Goal: Task Accomplishment & Management: Manage account settings

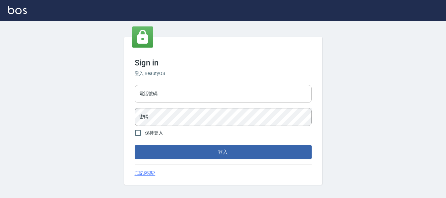
click at [173, 89] on input "電話號碼" at bounding box center [223, 94] width 177 height 18
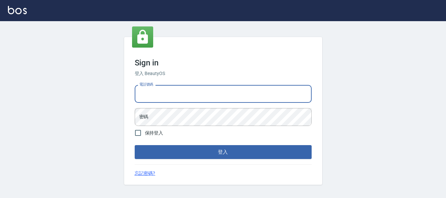
type input "82951313"
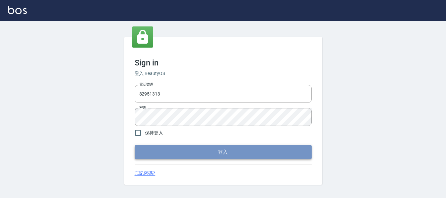
click at [203, 153] on button "登入" at bounding box center [223, 152] width 177 height 14
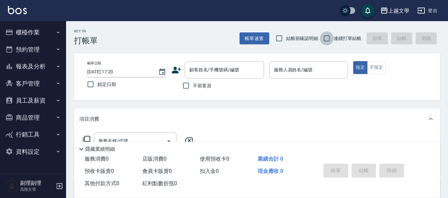
click at [330, 38] on input "連續打單結帳" at bounding box center [327, 38] width 14 height 14
checkbox input "true"
click at [187, 85] on input "不留客資" at bounding box center [186, 86] width 14 height 14
checkbox input "true"
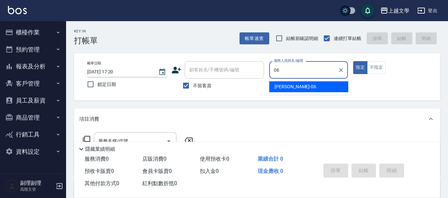
type input "佳珍-06"
type button "true"
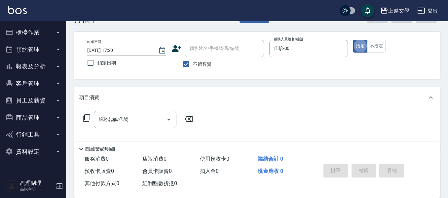
scroll to position [33, 0]
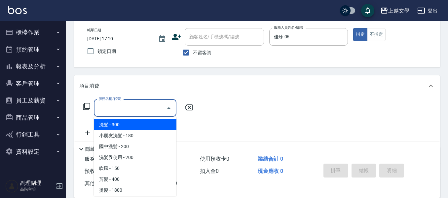
click at [136, 103] on input "服務名稱/代號" at bounding box center [130, 108] width 67 height 12
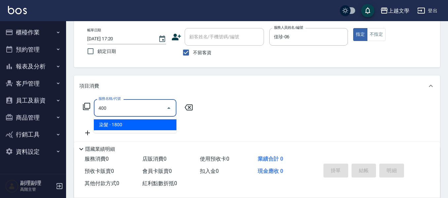
type input "染髮(400)"
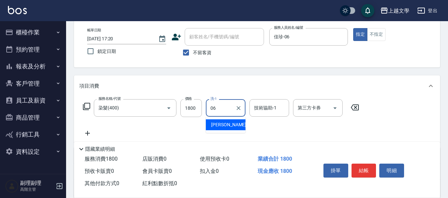
type input "佳珍-06"
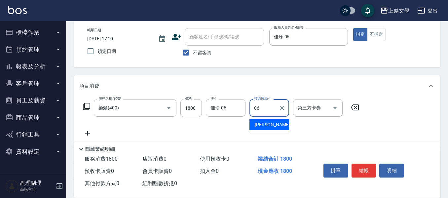
type input "佳珍-06"
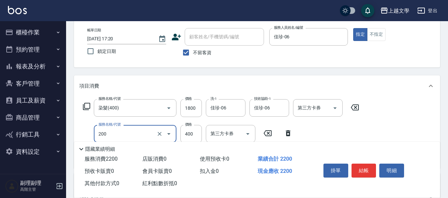
type input "剪髮(200)"
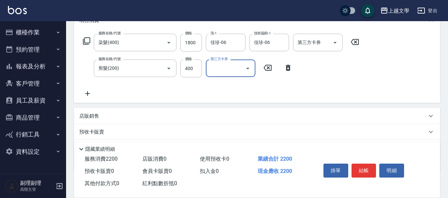
scroll to position [99, 0]
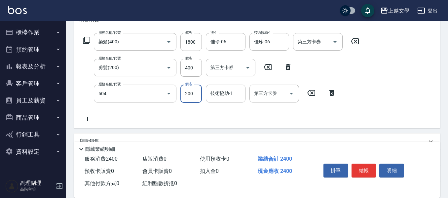
type input "瞬護(504)"
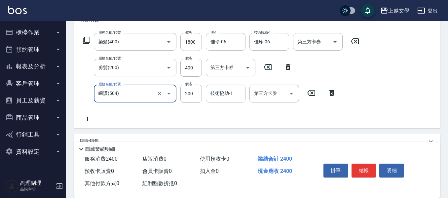
click at [150, 94] on input "瞬護(504)" at bounding box center [126, 94] width 58 height 12
type input "頭皮隔離(503)"
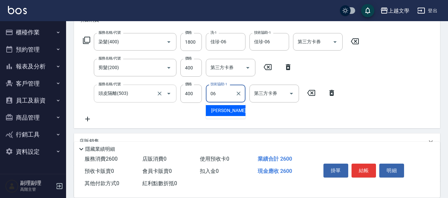
type input "佳珍-06"
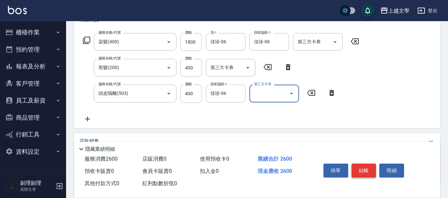
click at [366, 165] on button "結帳" at bounding box center [364, 171] width 25 height 14
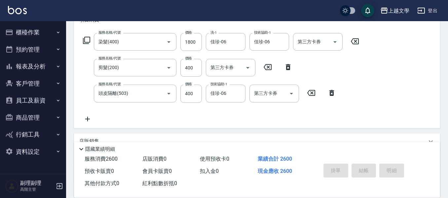
type input "6"
type input "2025/09/17 17:47"
type input "6"
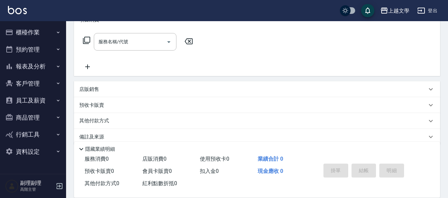
scroll to position [0, 0]
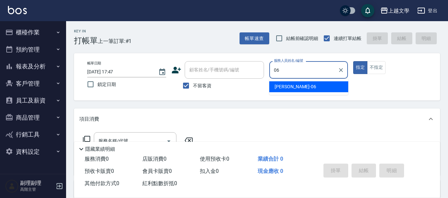
type input "佳珍-06"
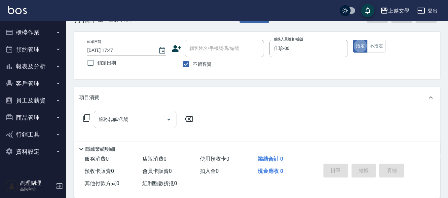
scroll to position [33, 0]
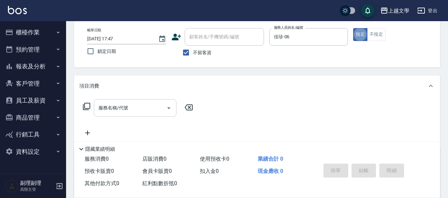
click at [129, 114] on input "服務名稱/代號" at bounding box center [130, 108] width 67 height 12
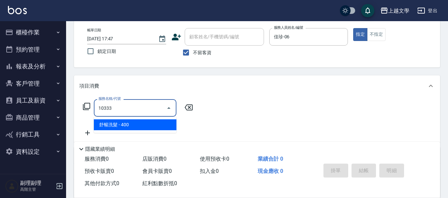
type input "舒暢洗髮(10333)"
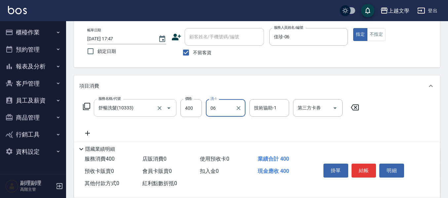
type input "佳珍-06"
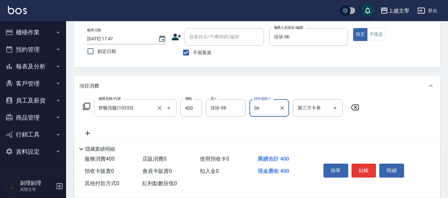
type input "佳珍-06"
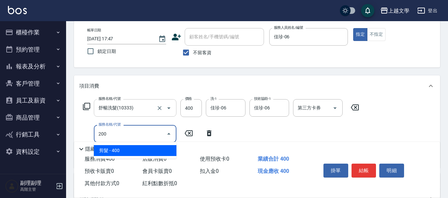
type input "剪髮(200)"
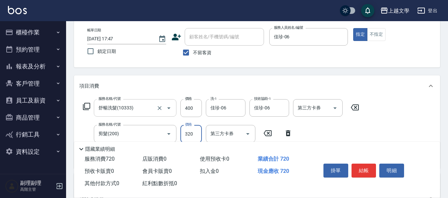
type input "320"
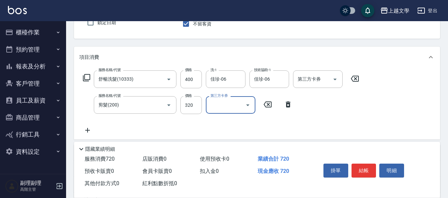
scroll to position [99, 0]
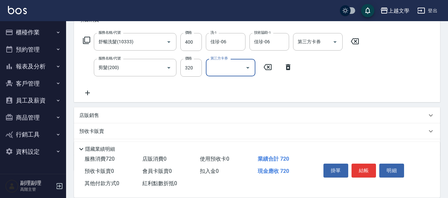
click at [98, 119] on div "店販銷售" at bounding box center [257, 115] width 366 height 16
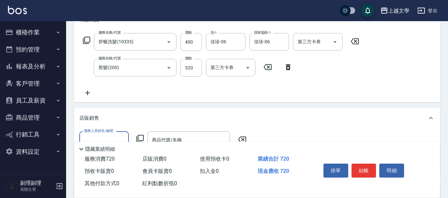
scroll to position [0, 0]
type input "佳珍-06"
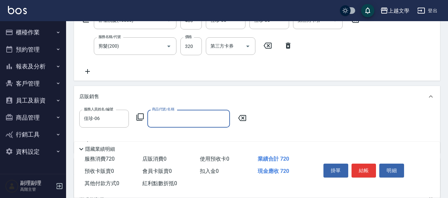
scroll to position [132, 0]
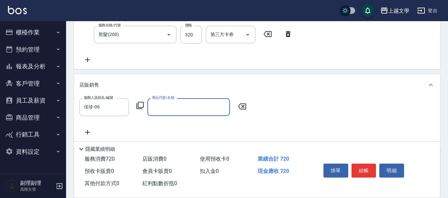
click at [190, 101] on div "商品代號/名稱" at bounding box center [188, 107] width 83 height 18
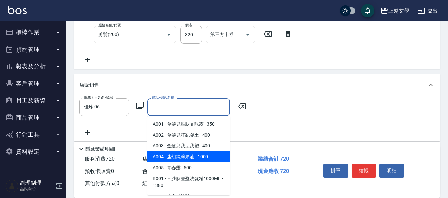
click at [185, 156] on span "A004 - 迷幻純粹果油 - 1000" at bounding box center [188, 156] width 83 height 11
type input "迷幻純粹果油"
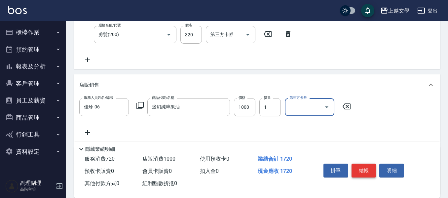
click at [365, 168] on button "結帳" at bounding box center [364, 171] width 25 height 14
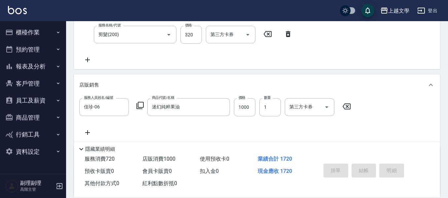
type input "2025/09/17 17:48"
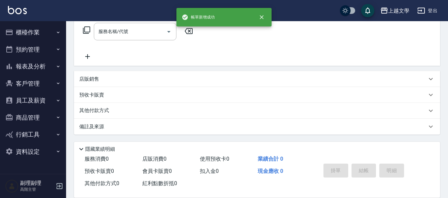
scroll to position [0, 0]
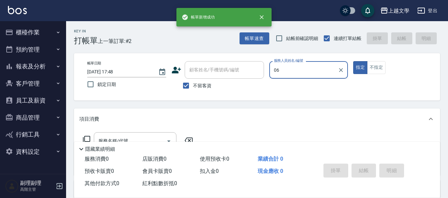
type input "佳珍-06"
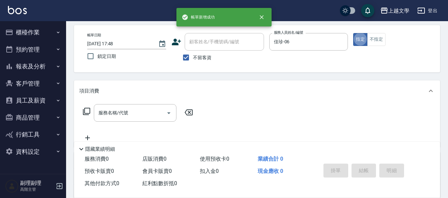
scroll to position [66, 0]
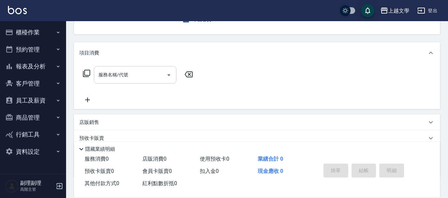
click at [115, 68] on div "服務名稱/代號" at bounding box center [135, 75] width 83 height 18
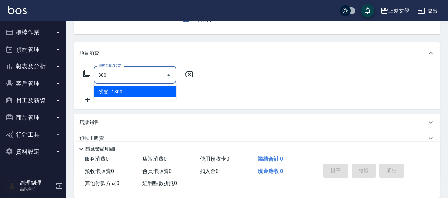
type input "燙髮(300)"
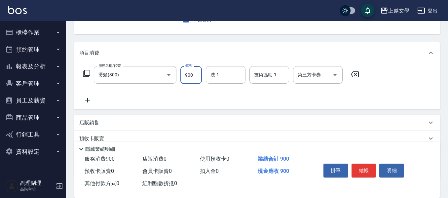
type input "900"
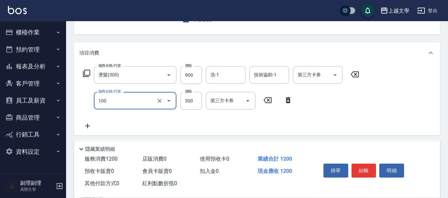
type input "洗髮(100)"
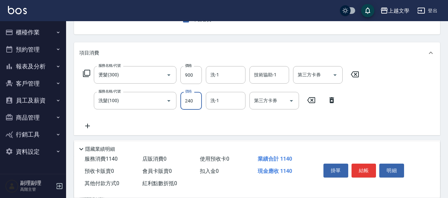
type input "240"
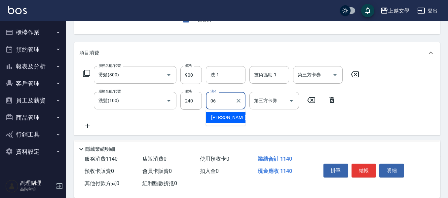
type input "佳珍-06"
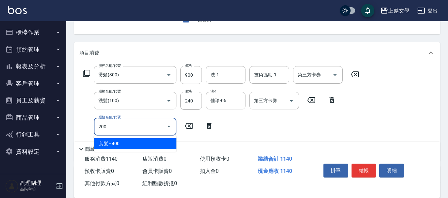
type input "剪髮(200)"
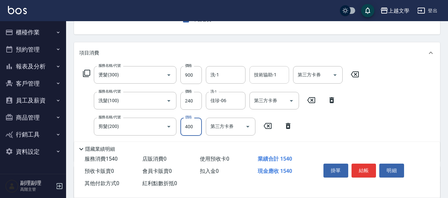
click at [276, 69] on div "技術協助-1" at bounding box center [269, 75] width 40 height 18
type input "佳珍-06"
click at [357, 164] on button "結帳" at bounding box center [364, 171] width 25 height 14
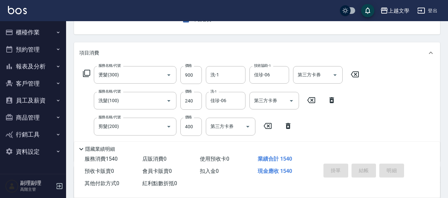
type input "2025/09/17 17:49"
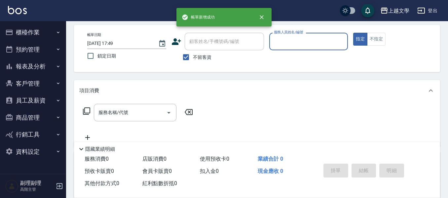
scroll to position [0, 0]
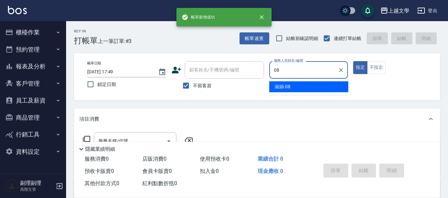
type input "淑娟-08"
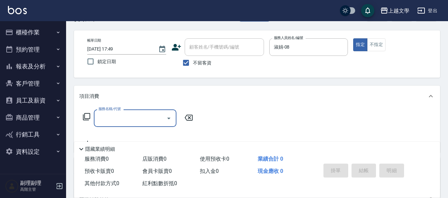
scroll to position [33, 0]
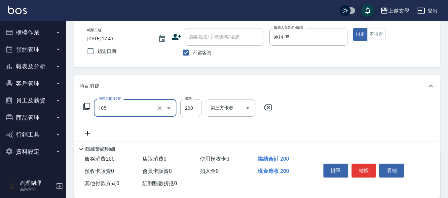
type input "洗髮券使用(105)"
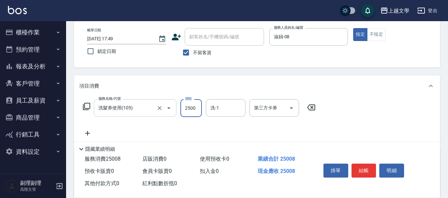
scroll to position [0, 0]
click at [194, 104] on input "2250" at bounding box center [190, 108] width 21 height 18
type input "250"
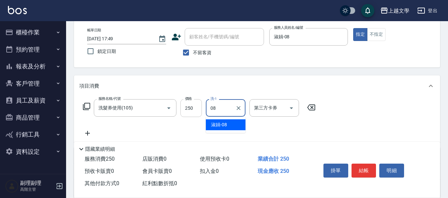
type input "淑娟-08"
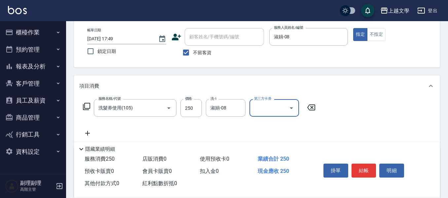
click at [291, 106] on icon "Open" at bounding box center [291, 108] width 8 height 8
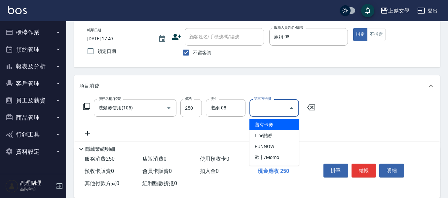
click at [273, 127] on span "舊有卡券" at bounding box center [274, 124] width 50 height 11
type input "舊有卡券"
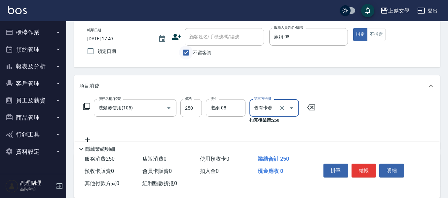
click at [187, 50] on input "不留客資" at bounding box center [186, 53] width 14 height 14
checkbox input "false"
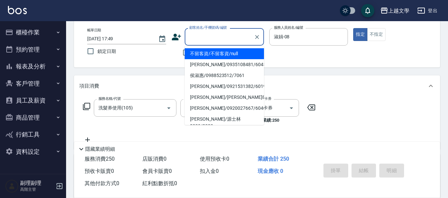
click at [200, 35] on input "顧客姓名/手機號碼/編號" at bounding box center [219, 37] width 63 height 12
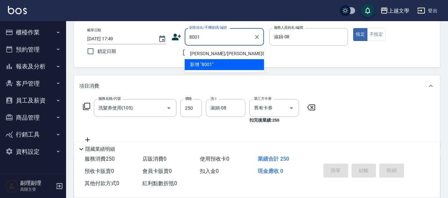
click at [233, 56] on li "盧鳳娥/盧鳳娥8001/8001" at bounding box center [224, 53] width 79 height 11
type input "盧鳳娥/盧鳳娥8001/8001"
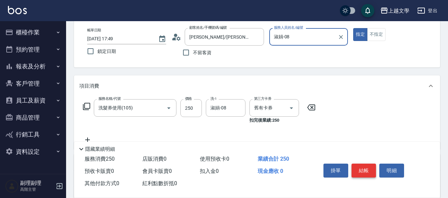
click at [372, 170] on button "結帳" at bounding box center [364, 171] width 25 height 14
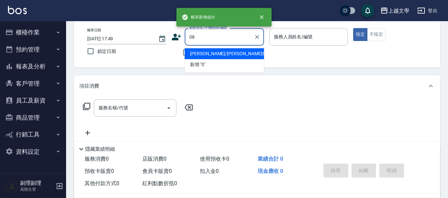
type input "08"
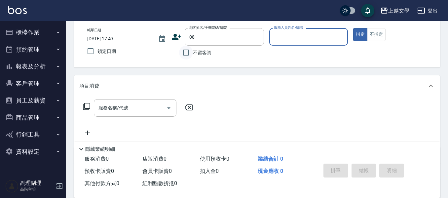
click at [189, 50] on input "不留客資" at bounding box center [186, 53] width 14 height 14
checkbox input "true"
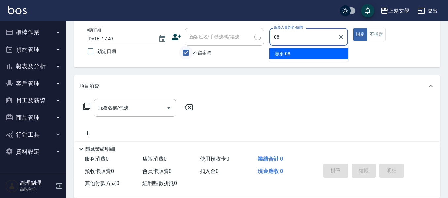
type input "淑娟-08"
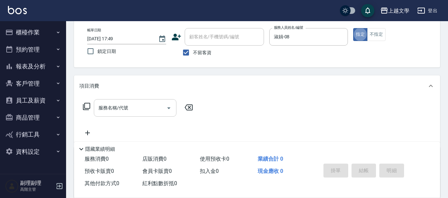
click at [124, 114] on div "服務名稱/代號" at bounding box center [135, 108] width 83 height 18
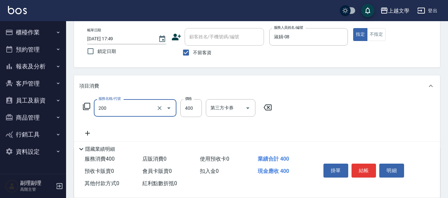
type input "剪髮(200)"
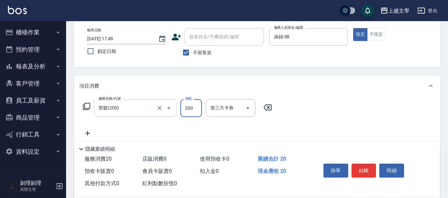
type input "200"
click at [365, 166] on button "結帳" at bounding box center [364, 171] width 25 height 14
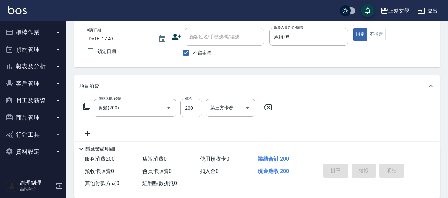
type input "2025/09/17 17:50"
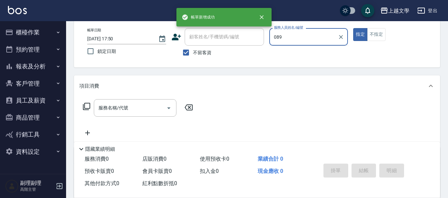
type input "089"
click at [353, 28] on button "指定" at bounding box center [360, 34] width 14 height 13
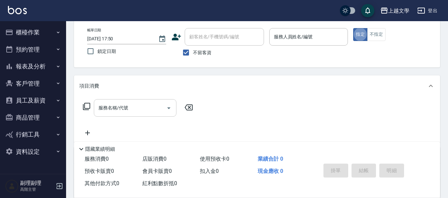
click at [123, 101] on div "服務名稱/代號" at bounding box center [135, 108] width 83 height 18
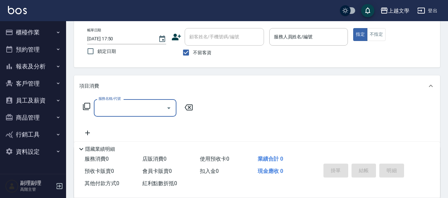
type input "1"
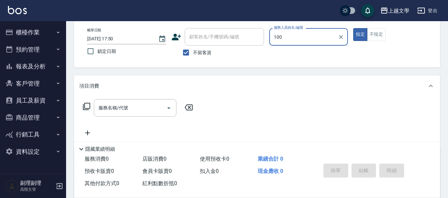
type input "100"
click at [353, 28] on button "指定" at bounding box center [360, 34] width 14 height 13
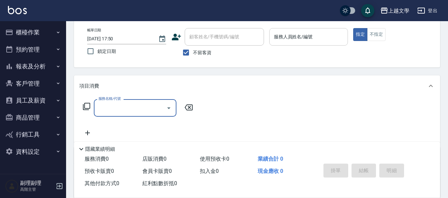
click at [283, 37] on input "服務人員姓名/編號" at bounding box center [308, 37] width 73 height 12
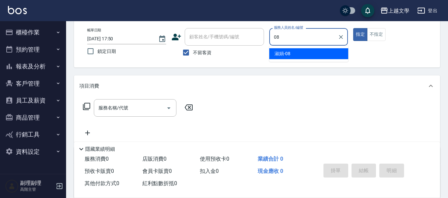
type input "淑娟-08"
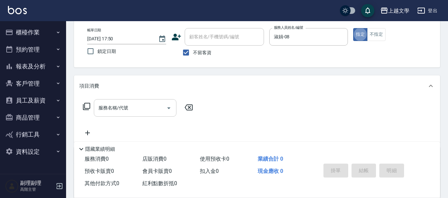
click at [134, 111] on input "服務名稱/代號" at bounding box center [130, 108] width 67 height 12
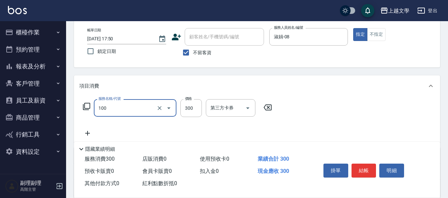
type input "洗髮(100)"
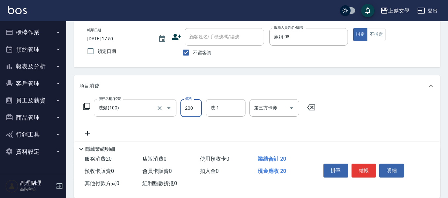
type input "200"
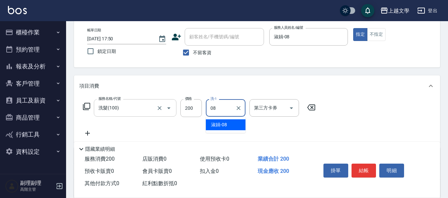
type input "淑娟-08"
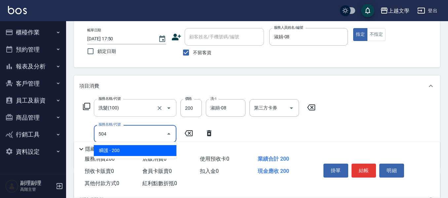
type input "瞬護(504)"
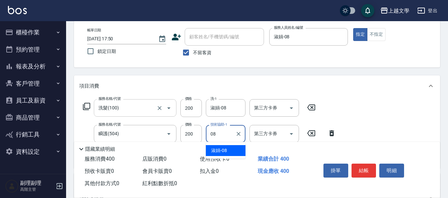
type input "淑娟-08"
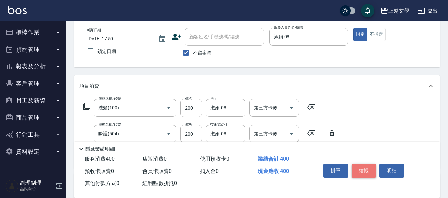
click at [364, 168] on button "結帳" at bounding box center [364, 171] width 25 height 14
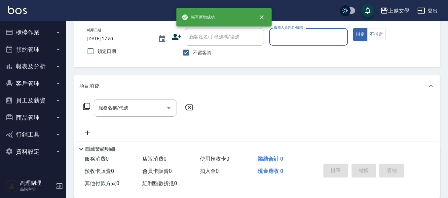
click at [39, 30] on button "櫃檯作業" at bounding box center [33, 32] width 61 height 17
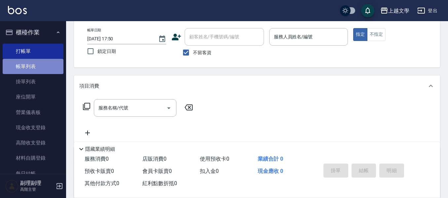
click at [35, 63] on link "帳單列表" at bounding box center [33, 66] width 61 height 15
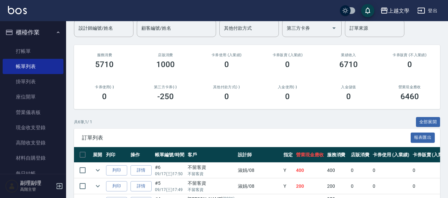
scroll to position [148, 0]
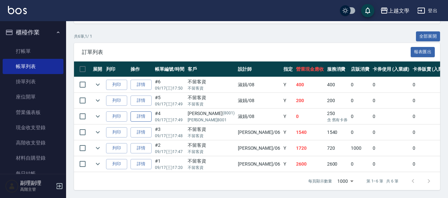
click at [141, 113] on link "詳情" at bounding box center [140, 116] width 21 height 10
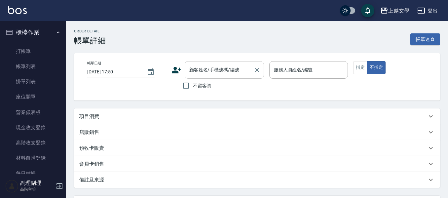
type input "2025/09/17 17:49"
type input "淑娟-08"
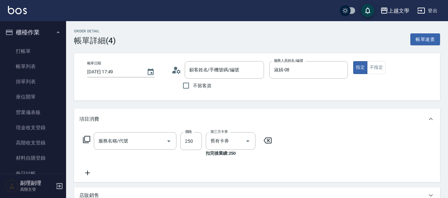
type input "盧鳳娥/盧鳳娥8001/8001"
type input "洗髮券使用(105)"
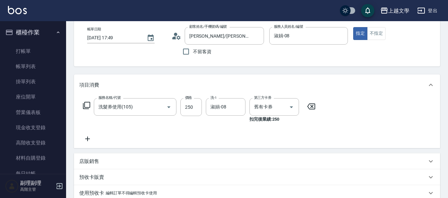
scroll to position [66, 0]
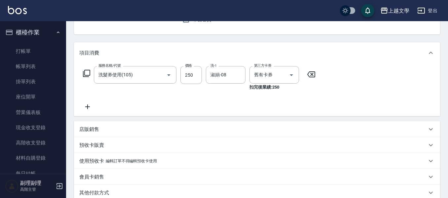
drag, startPoint x: 90, startPoint y: 107, endPoint x: 95, endPoint y: 98, distance: 10.5
click at [91, 107] on icon at bounding box center [87, 107] width 17 height 8
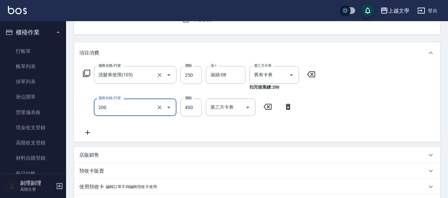
type input "剪髮(200)"
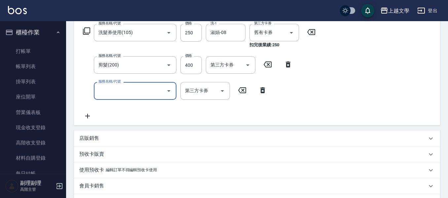
scroll to position [165, 0]
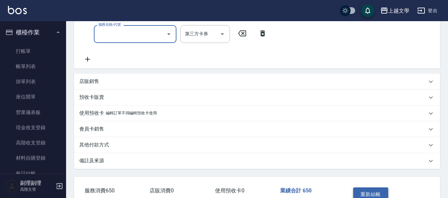
click at [383, 191] on button "重新結帳" at bounding box center [370, 194] width 35 height 14
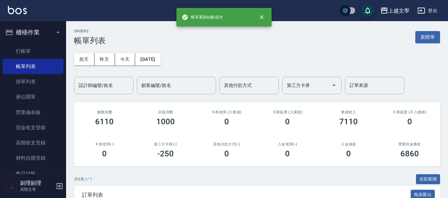
drag, startPoint x: 47, startPoint y: 129, endPoint x: 148, endPoint y: 135, distance: 101.6
click at [47, 129] on link "現金收支登錄" at bounding box center [33, 127] width 61 height 15
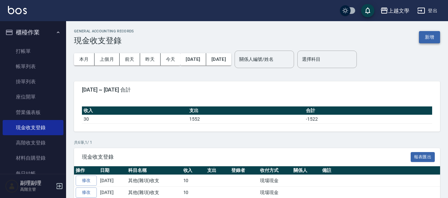
click at [428, 36] on button "新增" at bounding box center [429, 37] width 21 height 12
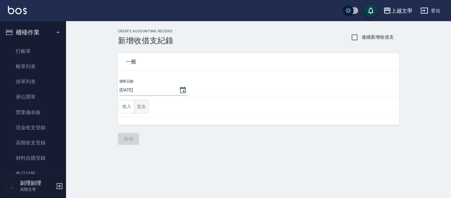
click at [138, 102] on button "支出" at bounding box center [141, 107] width 15 height 14
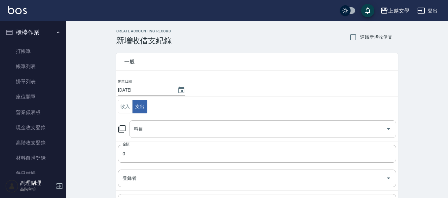
drag, startPoint x: 158, startPoint y: 125, endPoint x: 158, endPoint y: 121, distance: 4.0
click at [157, 125] on input "科目" at bounding box center [257, 129] width 251 height 12
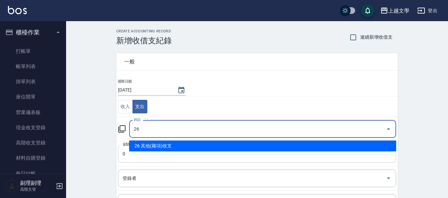
click at [170, 149] on li "26 其他(雜項)收支" at bounding box center [262, 145] width 267 height 11
type input "26 其他(雜項)收支"
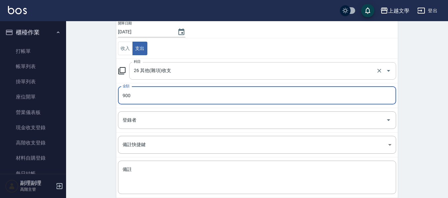
scroll to position [94, 0]
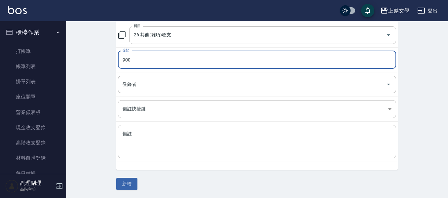
type input "900"
drag, startPoint x: 186, startPoint y: 140, endPoint x: 183, endPoint y: 141, distance: 3.3
click at [184, 141] on textarea "備註" at bounding box center [257, 141] width 269 height 22
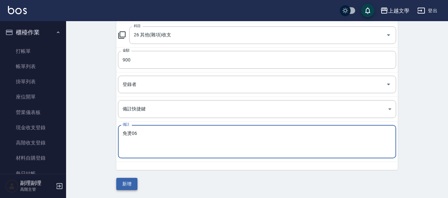
type textarea "免燙06"
click at [128, 182] on button "新增" at bounding box center [126, 184] width 21 height 12
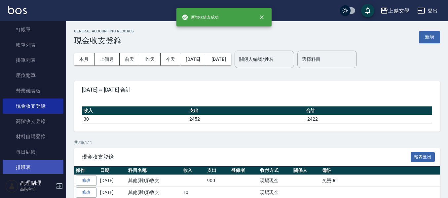
scroll to position [33, 0]
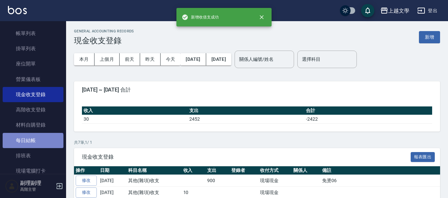
click at [32, 144] on link "每日結帳" at bounding box center [33, 140] width 61 height 15
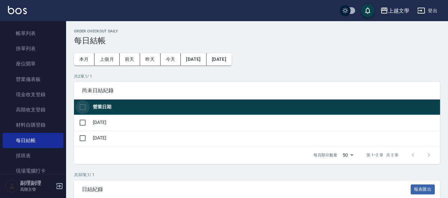
click at [83, 105] on input "checkbox" at bounding box center [83, 107] width 14 height 14
checkbox input "true"
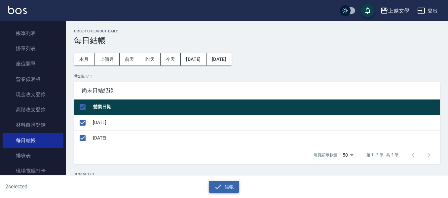
click at [220, 188] on icon "button" at bounding box center [218, 187] width 8 height 8
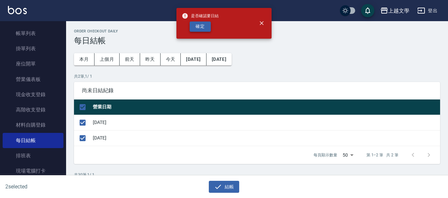
click at [197, 26] on button "確定" at bounding box center [200, 26] width 21 height 10
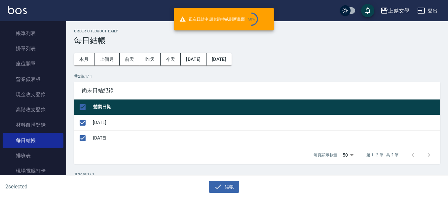
checkbox input "false"
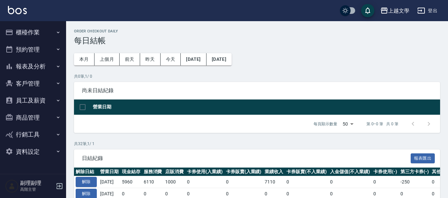
drag, startPoint x: 22, startPoint y: 73, endPoint x: 26, endPoint y: 69, distance: 5.6
click at [24, 72] on button "報表及分析" at bounding box center [33, 66] width 61 height 17
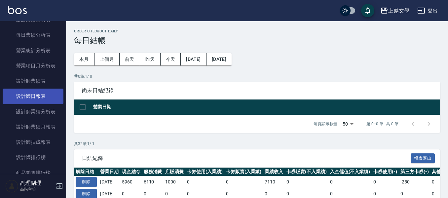
scroll to position [198, 0]
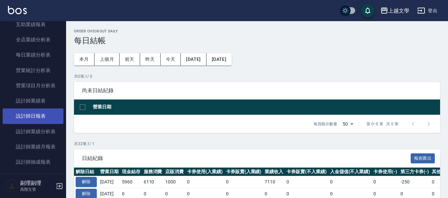
click at [46, 113] on link "設計師日報表" at bounding box center [33, 115] width 61 height 15
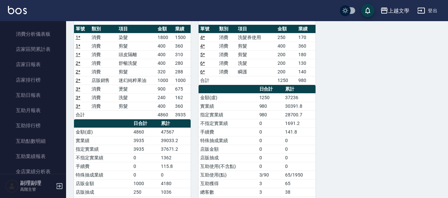
scroll to position [33, 0]
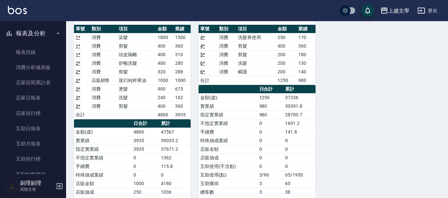
click at [38, 31] on button "報表及分析" at bounding box center [33, 33] width 61 height 17
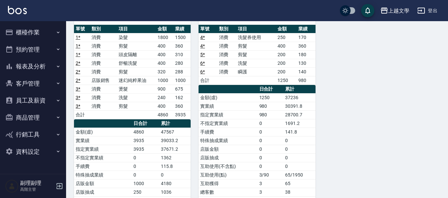
scroll to position [0, 0]
click at [39, 32] on button "櫃檯作業" at bounding box center [33, 32] width 61 height 17
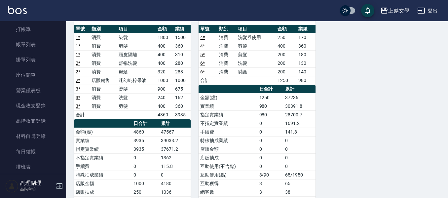
scroll to position [33, 0]
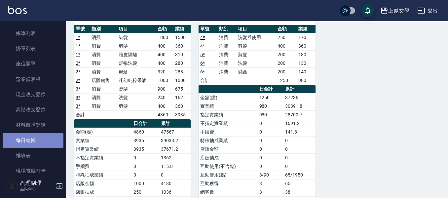
click at [35, 138] on link "每日結帳" at bounding box center [33, 140] width 61 height 15
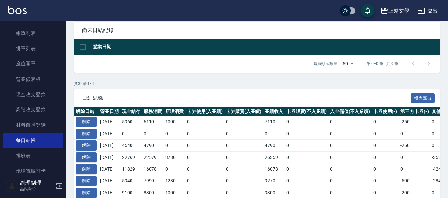
scroll to position [66, 0]
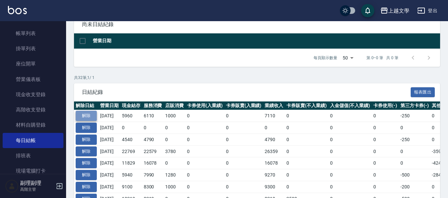
click at [88, 112] on button "解除" at bounding box center [86, 116] width 21 height 10
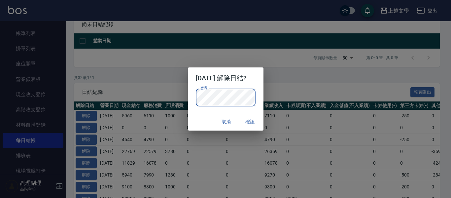
click at [260, 120] on button "確認" at bounding box center [250, 122] width 21 height 12
click at [259, 120] on button "確認" at bounding box center [250, 122] width 21 height 12
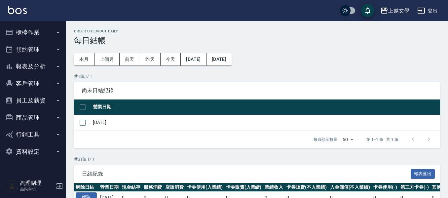
click at [38, 34] on button "櫃檯作業" at bounding box center [33, 32] width 61 height 17
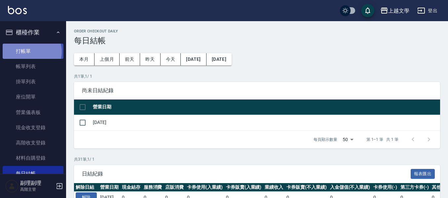
click at [31, 52] on link "打帳單" at bounding box center [33, 51] width 61 height 15
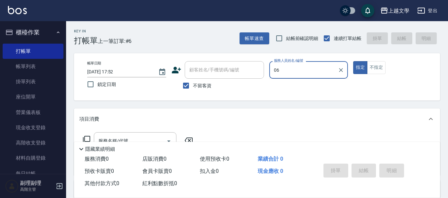
type input "佳珍-06"
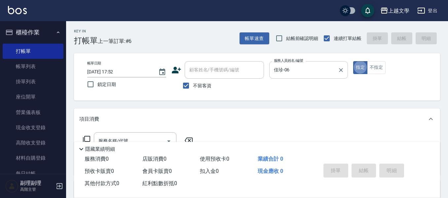
type button "true"
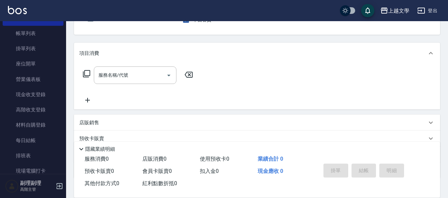
scroll to position [66, 0]
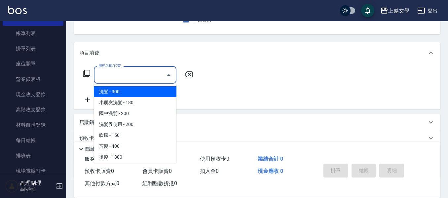
click at [121, 75] on input "服務名稱/代號" at bounding box center [130, 75] width 67 height 12
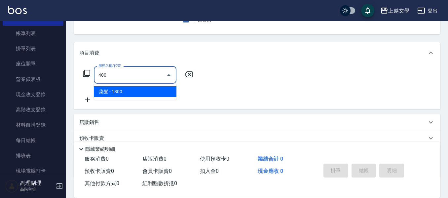
type input "染髮(400)"
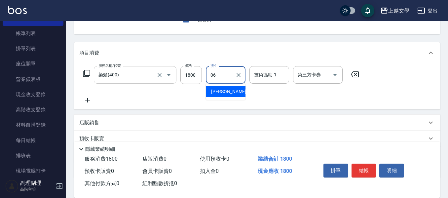
type input "佳珍-06"
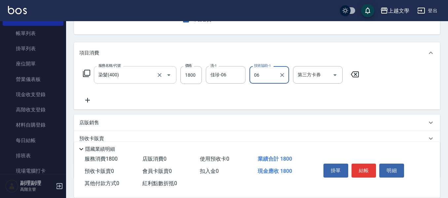
type input "佳珍-06"
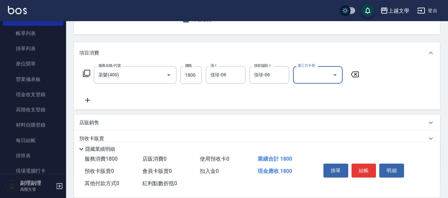
click at [358, 172] on button "結帳" at bounding box center [364, 171] width 25 height 14
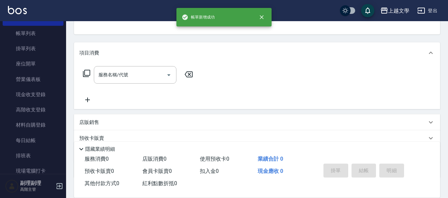
scroll to position [64, 0]
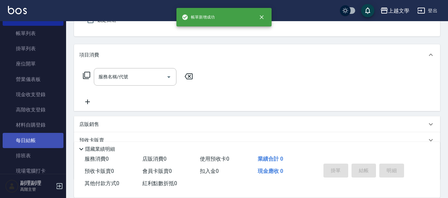
click at [29, 138] on link "每日結帳" at bounding box center [33, 140] width 61 height 15
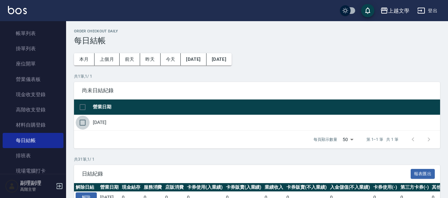
drag, startPoint x: 84, startPoint y: 122, endPoint x: 95, endPoint y: 136, distance: 17.6
click at [84, 122] on input "checkbox" at bounding box center [83, 123] width 14 height 14
checkbox input "true"
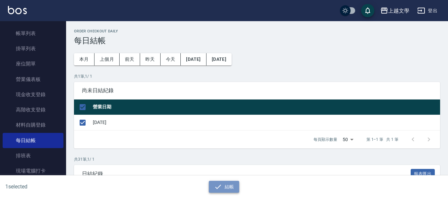
click at [220, 188] on icon "button" at bounding box center [218, 187] width 8 height 8
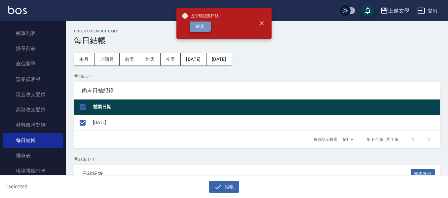
click at [202, 22] on button "確定" at bounding box center [200, 26] width 21 height 10
checkbox input "false"
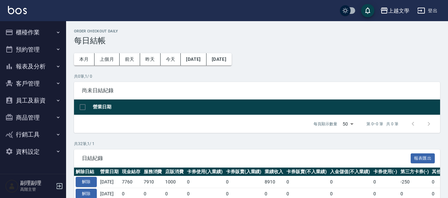
click at [39, 63] on button "報表及分析" at bounding box center [33, 66] width 61 height 17
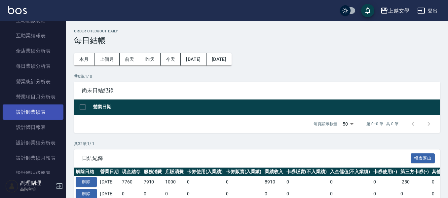
scroll to position [198, 0]
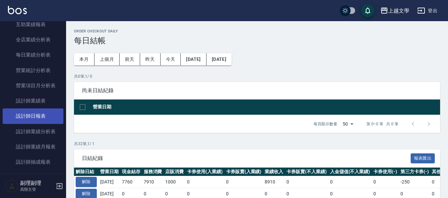
click at [47, 113] on link "設計師日報表" at bounding box center [33, 115] width 61 height 15
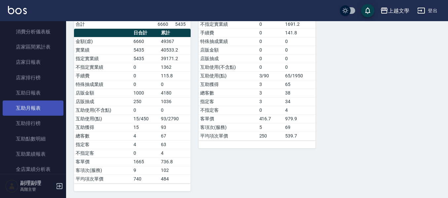
scroll to position [66, 0]
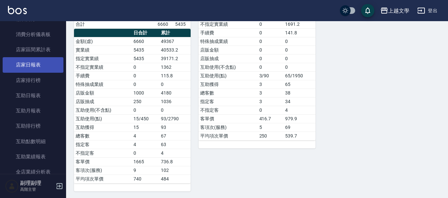
click at [38, 67] on link "店家日報表" at bounding box center [33, 64] width 61 height 15
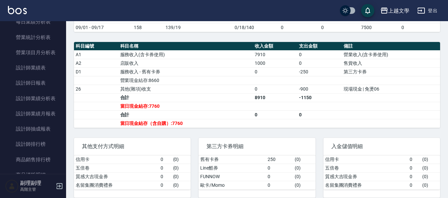
scroll to position [201, 0]
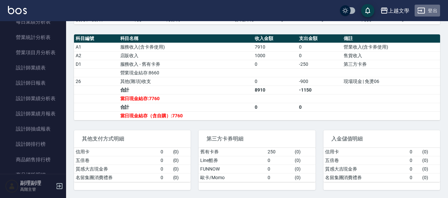
click at [432, 9] on button "登出" at bounding box center [427, 11] width 25 height 12
